Goal: Find specific page/section: Find specific page/section

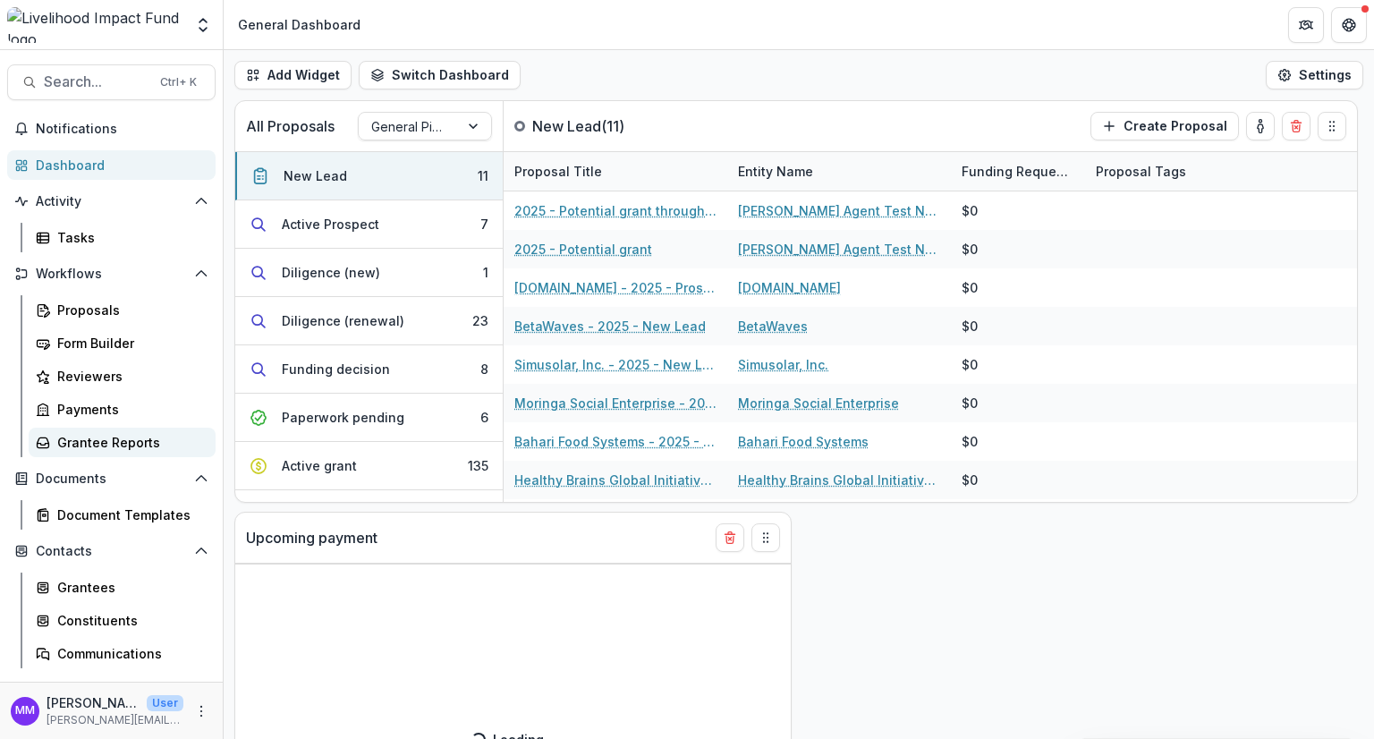
select select "******"
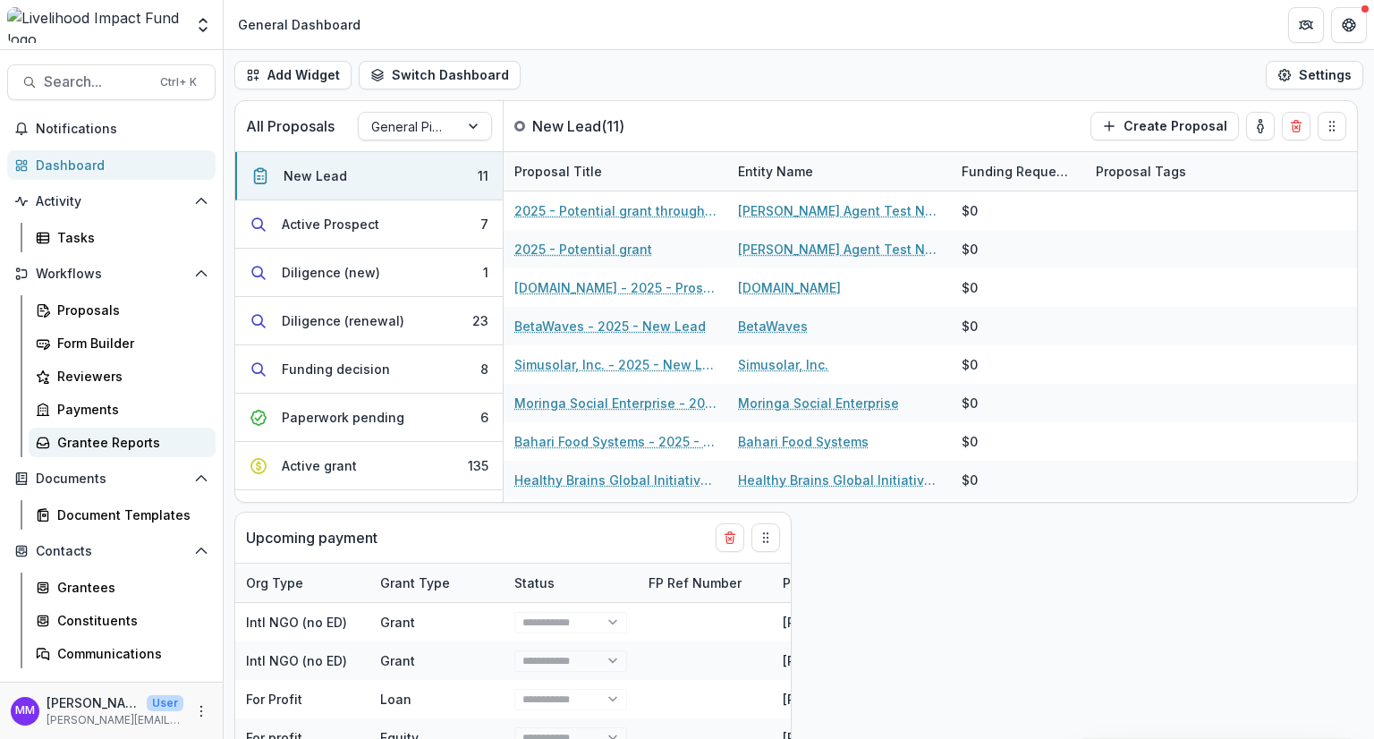
click at [104, 441] on div "Grantee Reports" at bounding box center [129, 442] width 144 height 19
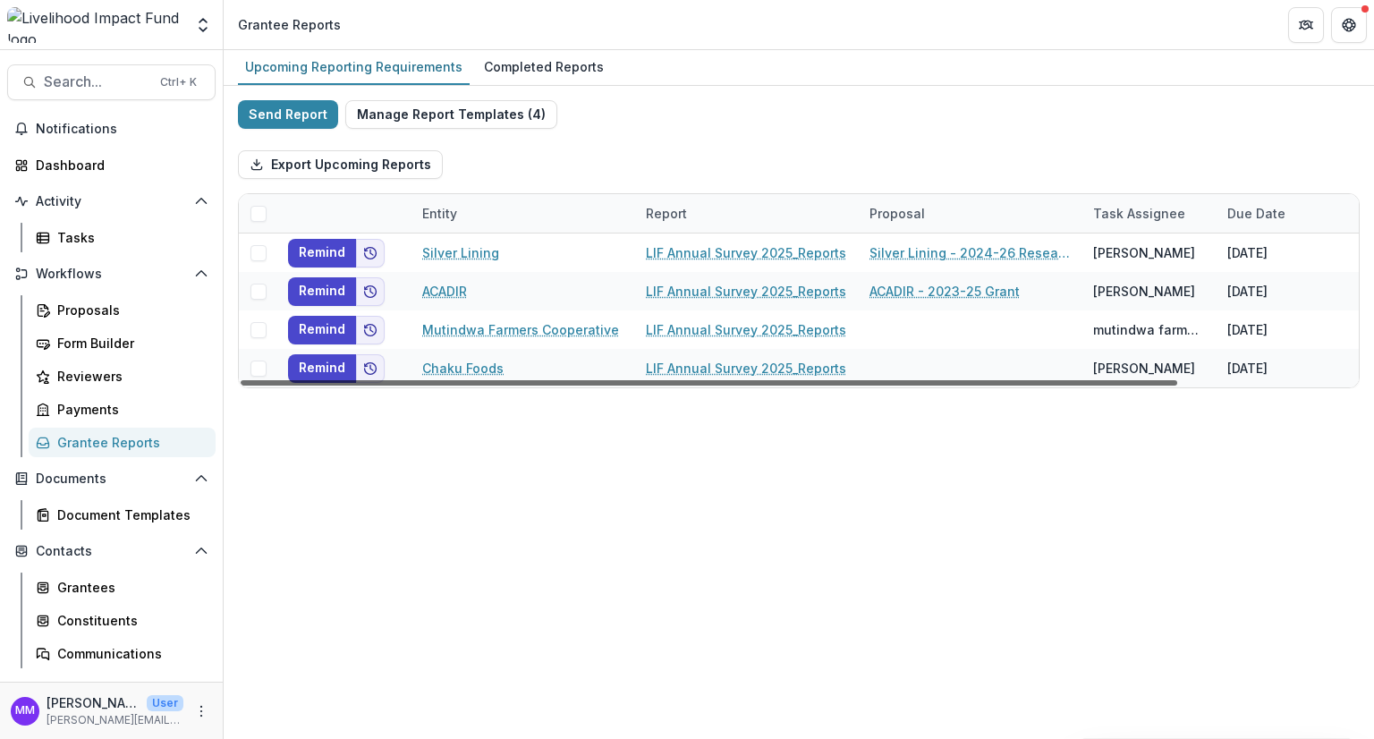
click at [322, 380] on div at bounding box center [709, 382] width 937 height 5
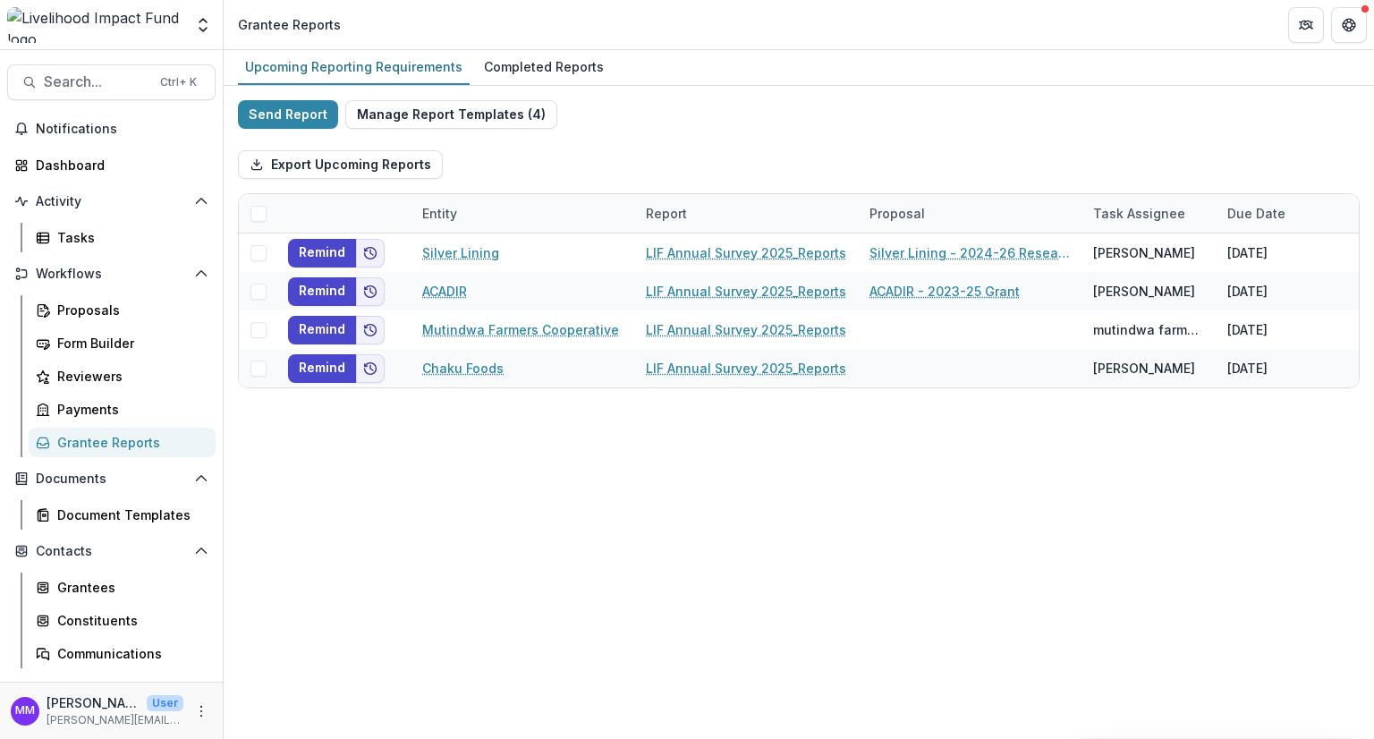
click at [1285, 657] on div "Upcoming Reporting Requirements Completed Reports Send Report Manage Report Tem…" at bounding box center [799, 394] width 1150 height 689
